Goal: Information Seeking & Learning: Find contact information

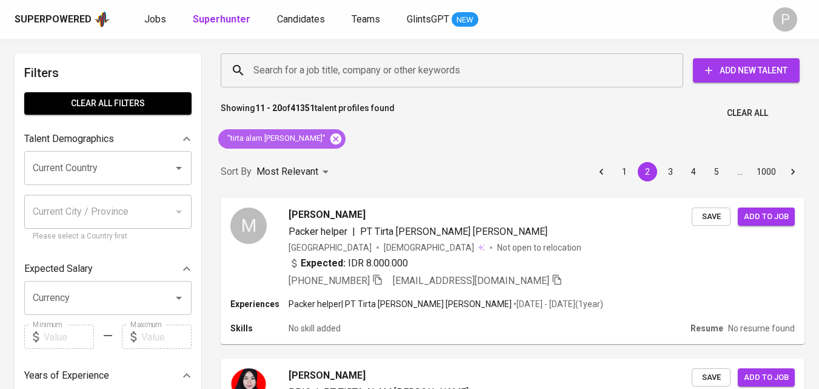
click at [329, 138] on icon at bounding box center [335, 138] width 13 height 13
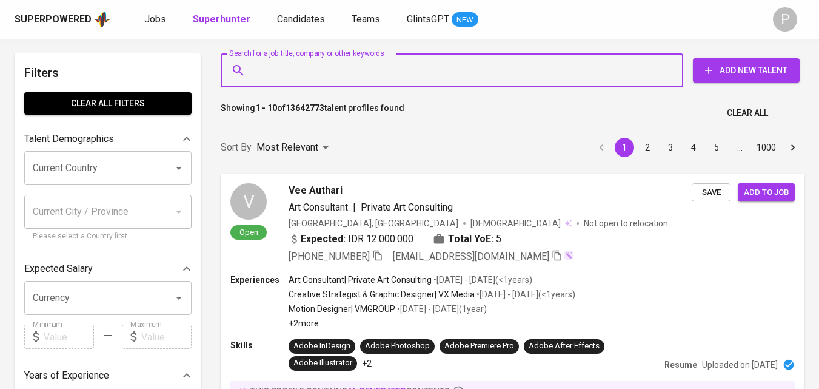
click at [296, 76] on input "Search for a job title, company or other keywords" at bounding box center [455, 70] width 409 height 23
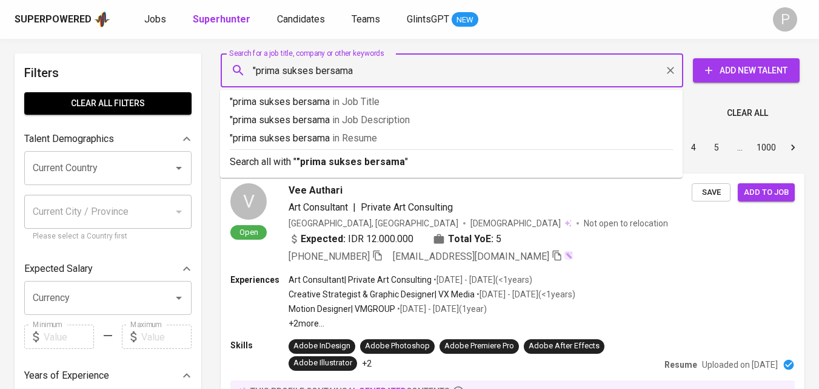
type input ""prima sukses bersama""
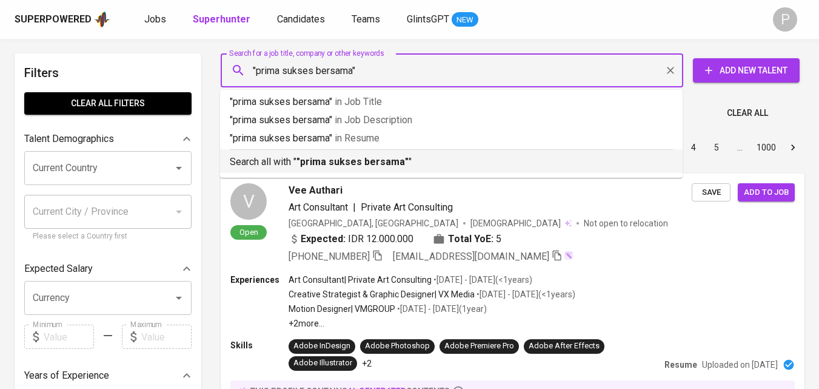
click at [345, 158] on b ""prima sukses bersama"" at bounding box center [353, 162] width 112 height 12
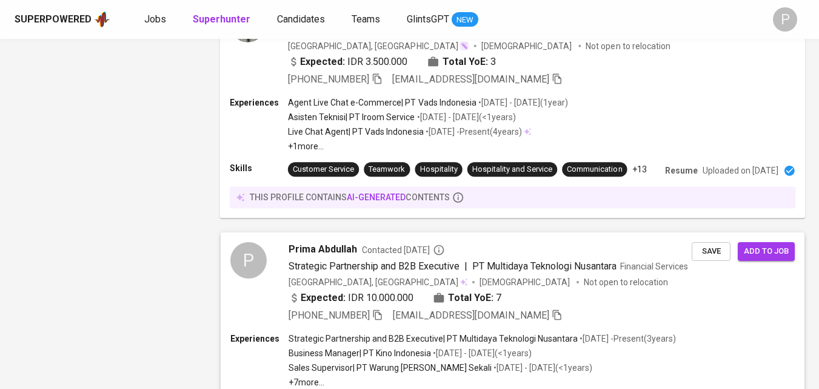
scroll to position [1213, 0]
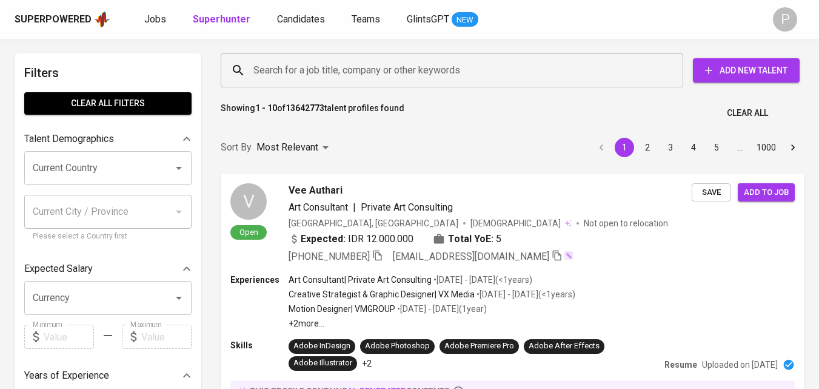
click at [358, 81] on input "Search for a job title, company or other keywords" at bounding box center [455, 70] width 409 height 23
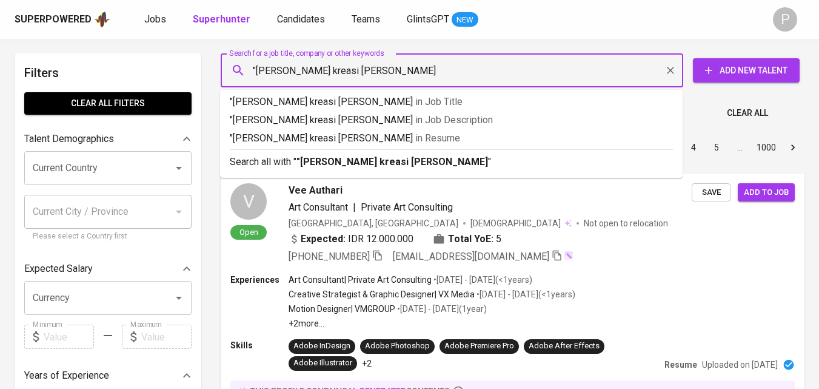
type input ""[PERSON_NAME] kreasi [PERSON_NAME]""
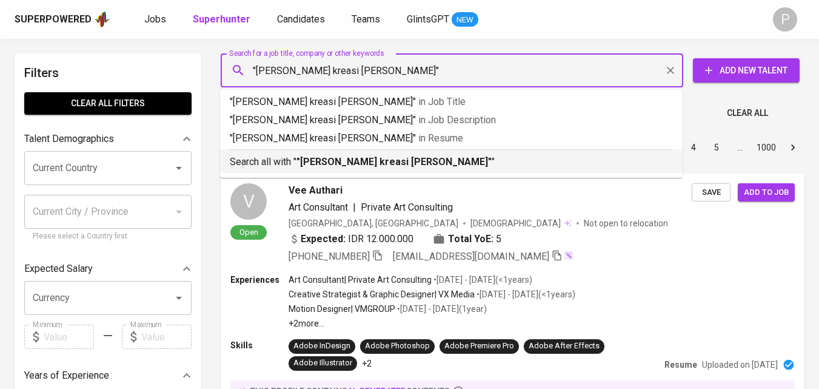
click at [346, 169] on p "Search all with " "[PERSON_NAME] kreasi [PERSON_NAME]" "" at bounding box center [451, 162] width 443 height 15
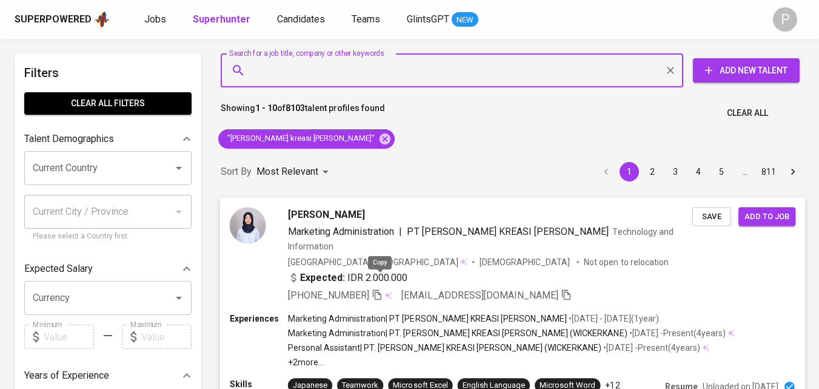
click at [380, 289] on icon "button" at bounding box center [377, 294] width 11 height 11
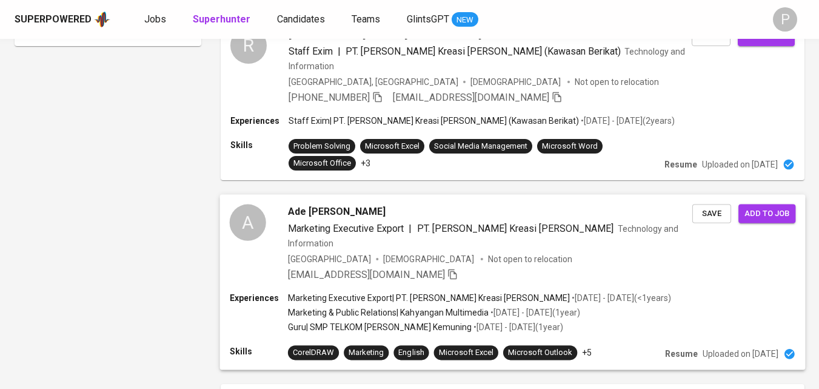
scroll to position [946, 0]
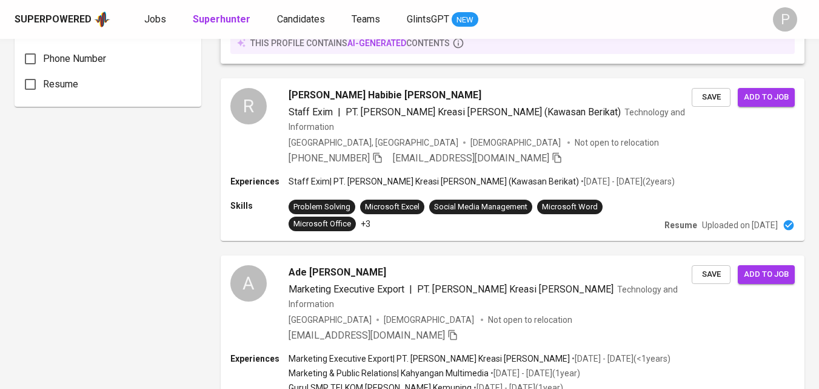
drag, startPoint x: 604, startPoint y: 202, endPoint x: 596, endPoint y: 201, distance: 7.3
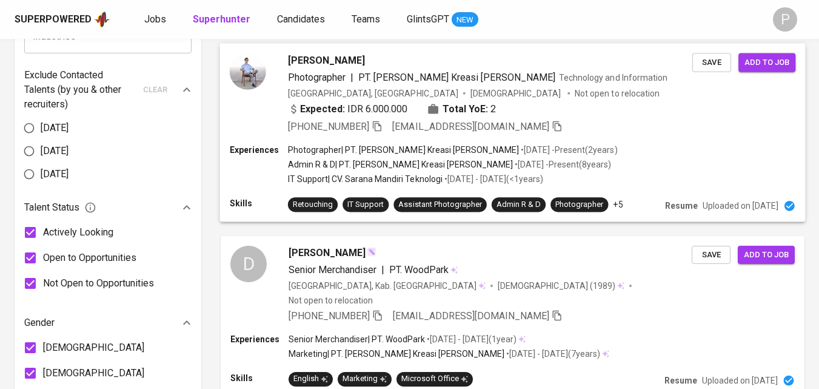
scroll to position [461, 0]
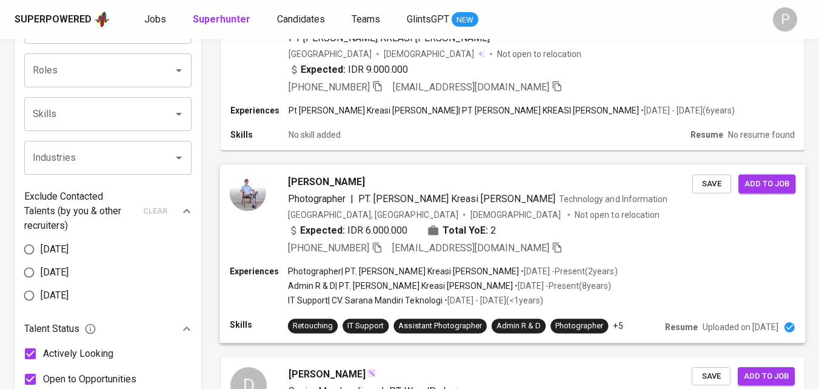
click at [648, 241] on div "[PHONE_NUMBER] [EMAIL_ADDRESS][DOMAIN_NAME]" at bounding box center [490, 248] width 405 height 15
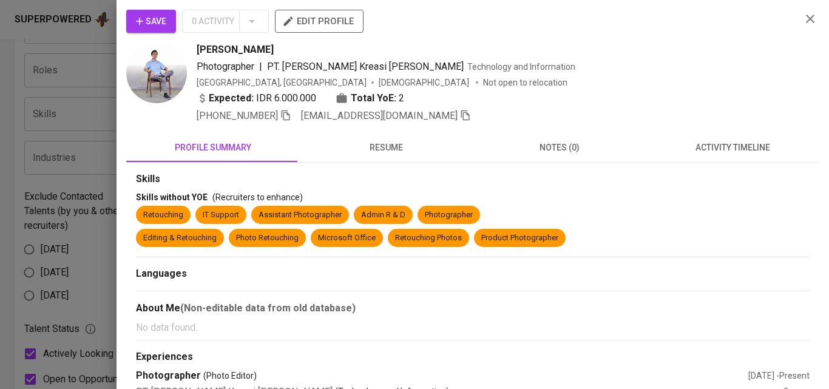
click at [85, 58] on div at bounding box center [414, 194] width 829 height 389
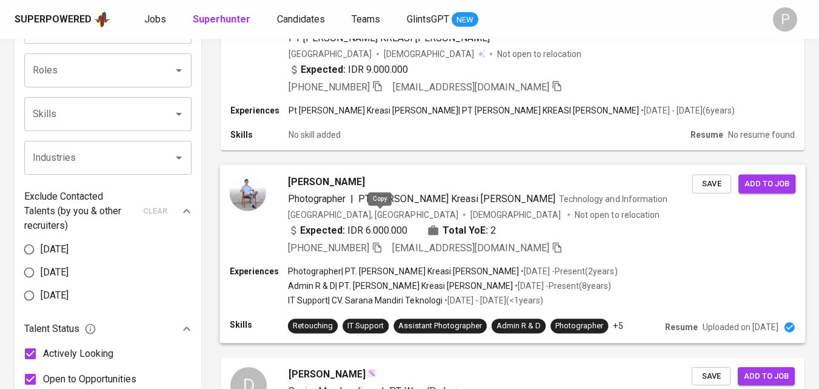
click at [381, 241] on icon "button" at bounding box center [377, 246] width 11 height 11
